Goal: Task Accomplishment & Management: Complete application form

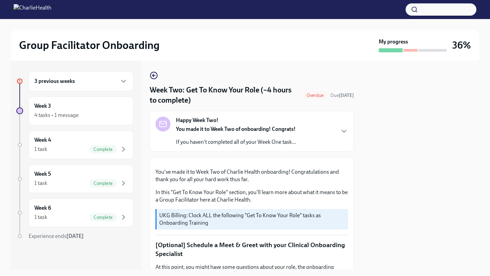
click at [119, 82] on div "3 previous weeks" at bounding box center [80, 81] width 93 height 8
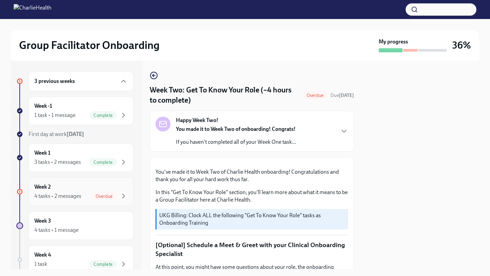
click at [108, 191] on div "Week 2 4 tasks • 2 messages Overdue" at bounding box center [80, 191] width 93 height 17
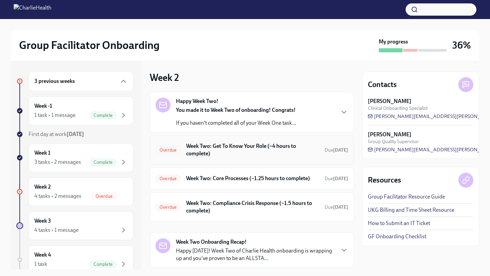
click at [267, 155] on h6 "Week Two: Get To Know Your Role (~4 hours to complete)" at bounding box center [252, 150] width 133 height 15
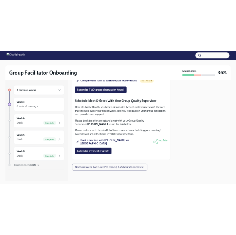
scroll to position [615, 0]
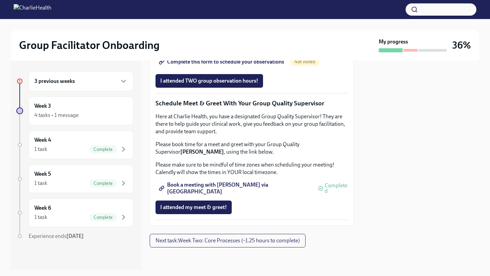
click at [261, 65] on span "Complete this form to schedule your observations" at bounding box center [222, 62] width 124 height 7
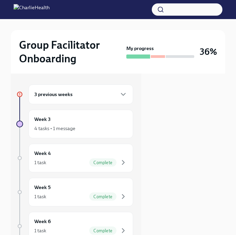
scroll to position [0, 0]
